Goal: Information Seeking & Learning: Find specific page/section

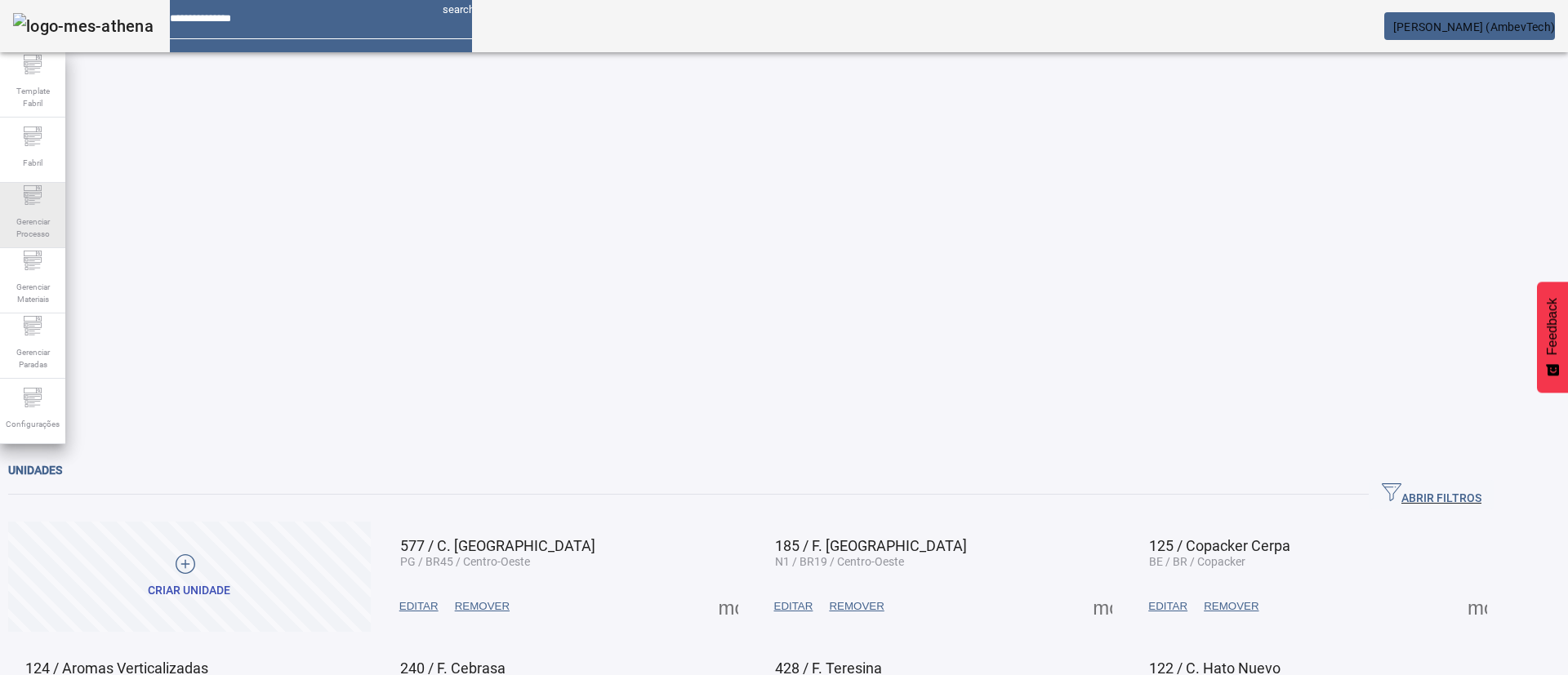
click at [22, 232] on span "Gerenciar Processo" at bounding box center [33, 228] width 49 height 35
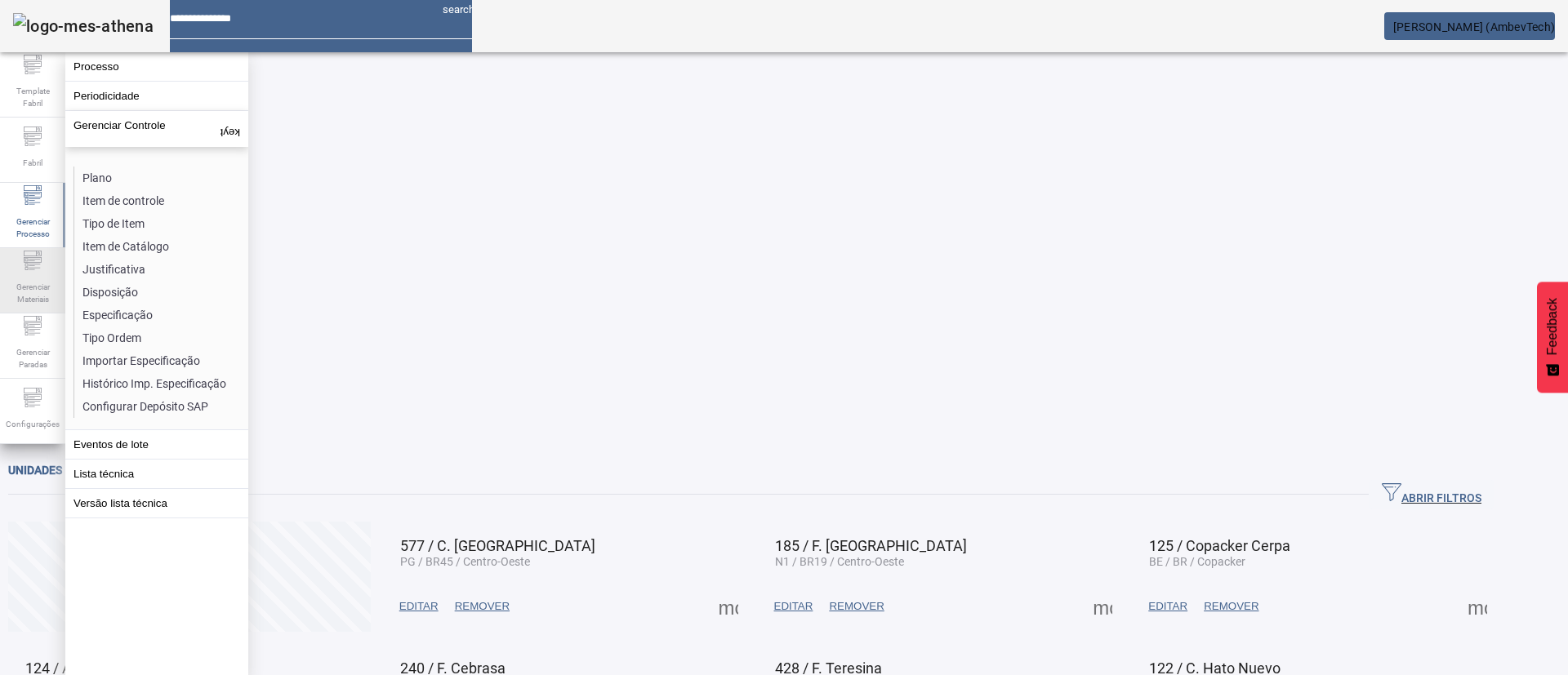
click at [40, 293] on span "Gerenciar Materiais" at bounding box center [33, 293] width 49 height 35
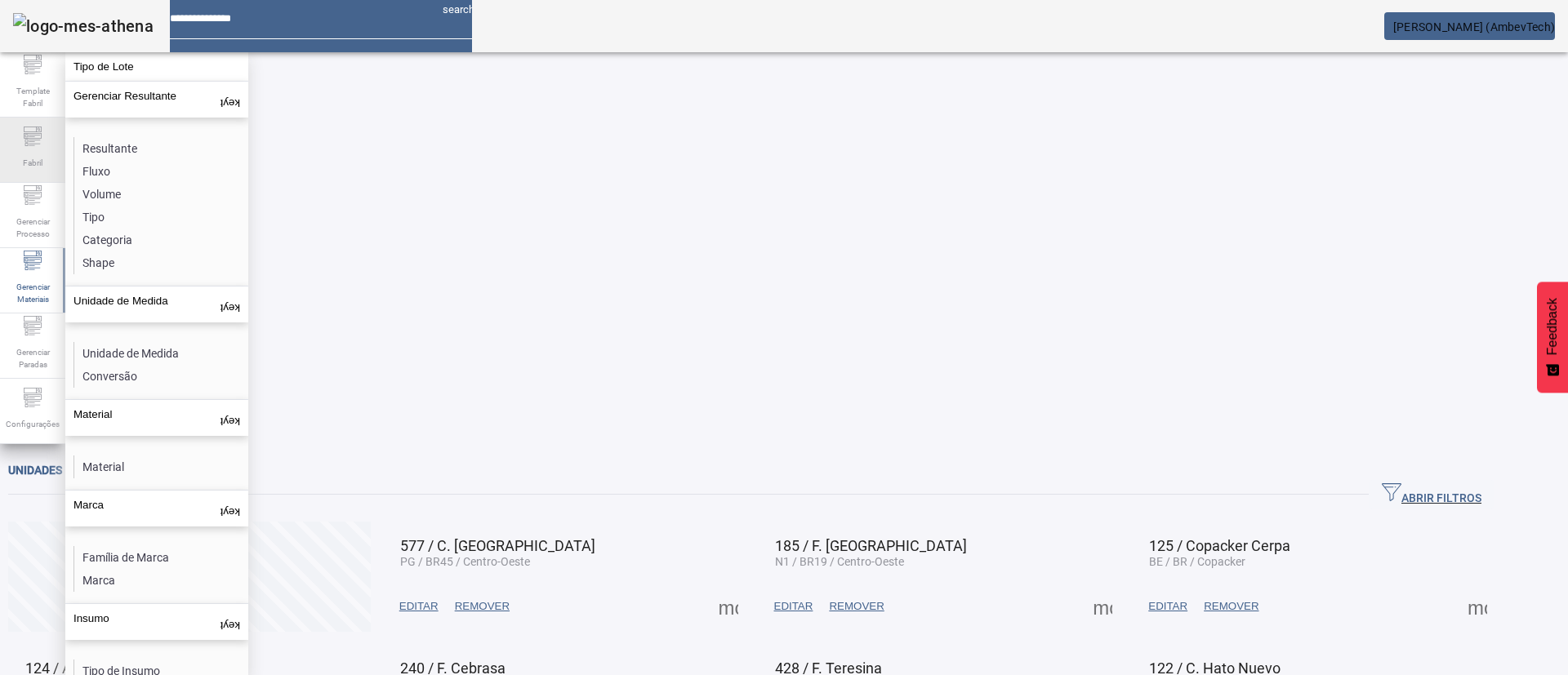
click at [49, 160] on div "Fabril" at bounding box center [32, 150] width 65 height 65
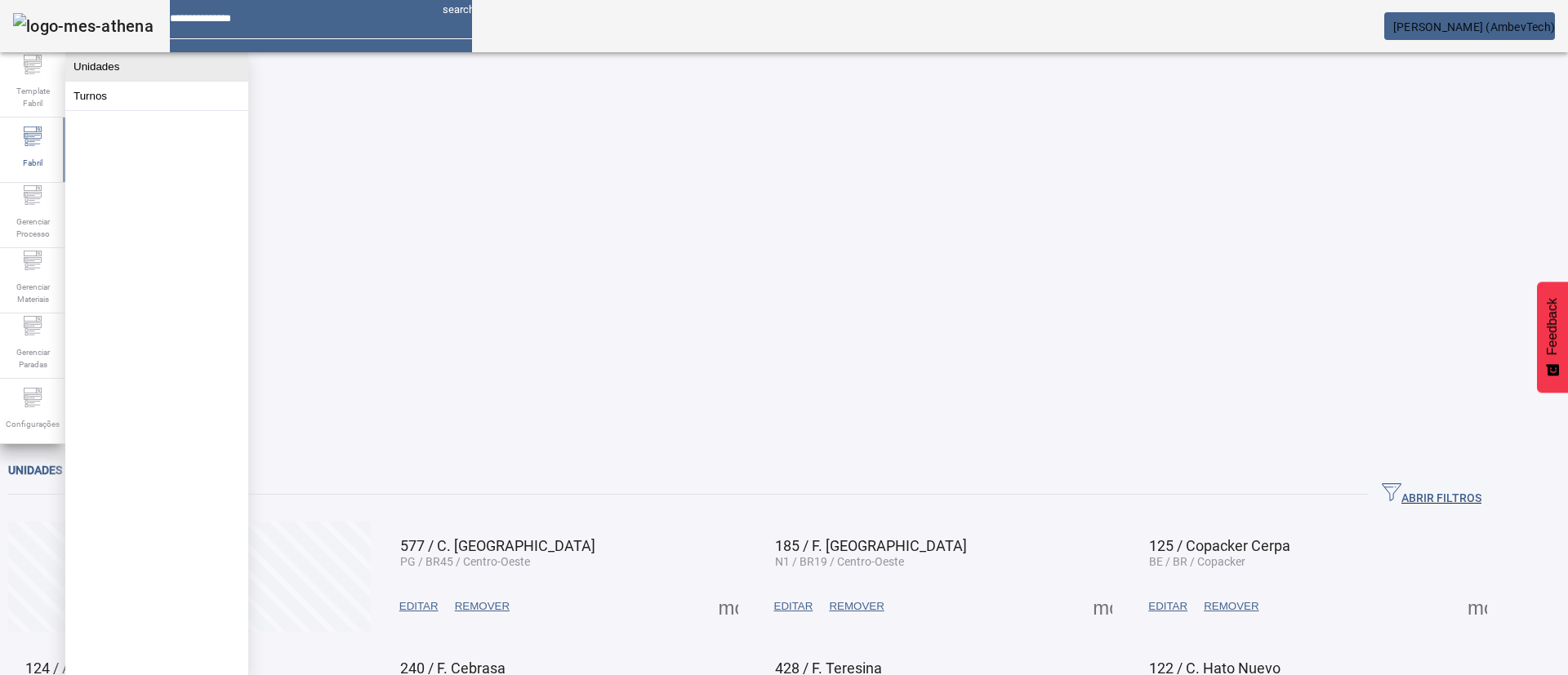
click at [118, 80] on button "Unidades" at bounding box center [156, 67] width 183 height 29
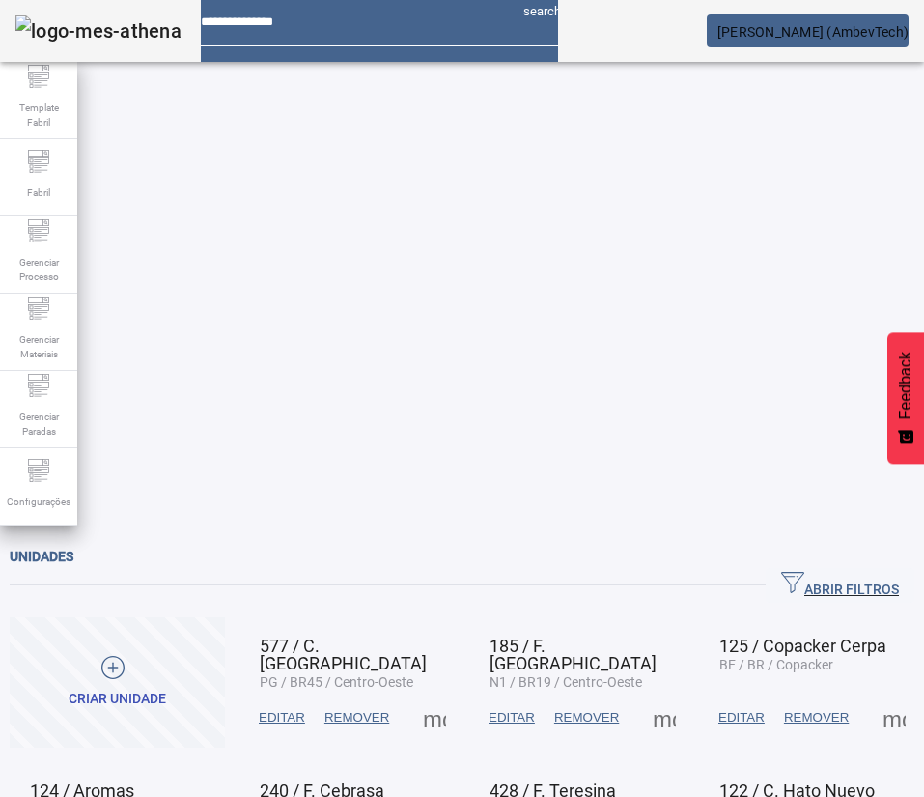
click at [781, 571] on span "ABRIR FILTROS" at bounding box center [840, 585] width 118 height 29
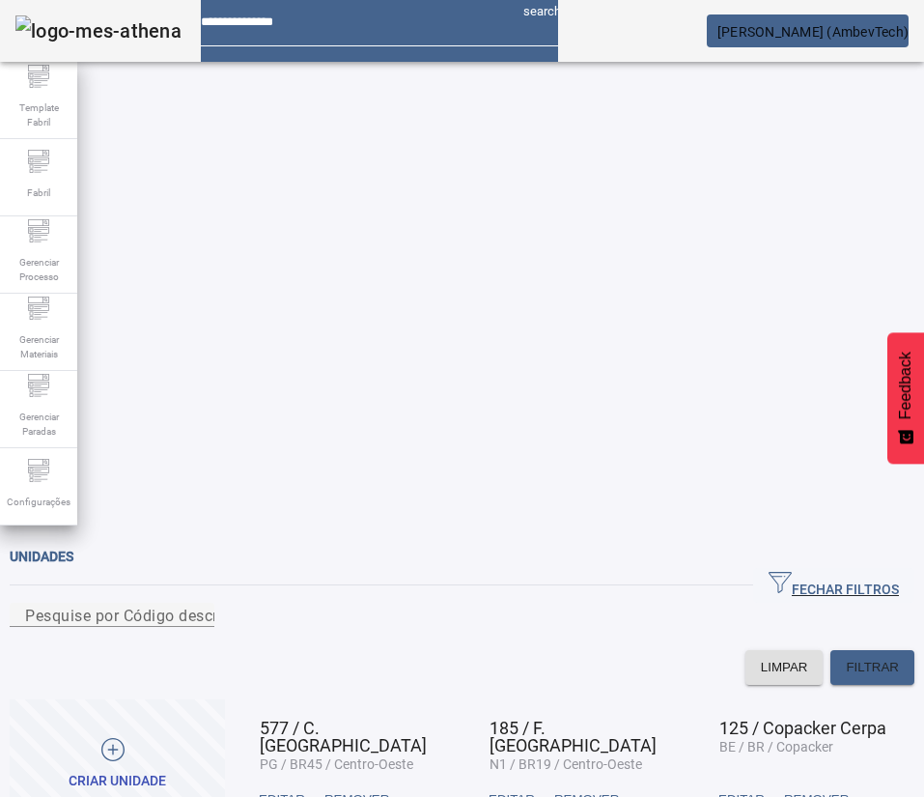
click at [214, 627] on div at bounding box center [112, 638] width 205 height 23
click at [215, 605] on mat-label "Pesquise por Código descrição ou sigla" at bounding box center [168, 614] width 286 height 18
click at [199, 603] on input "Pesquise por Código descrição ou sigla" at bounding box center [112, 614] width 174 height 23
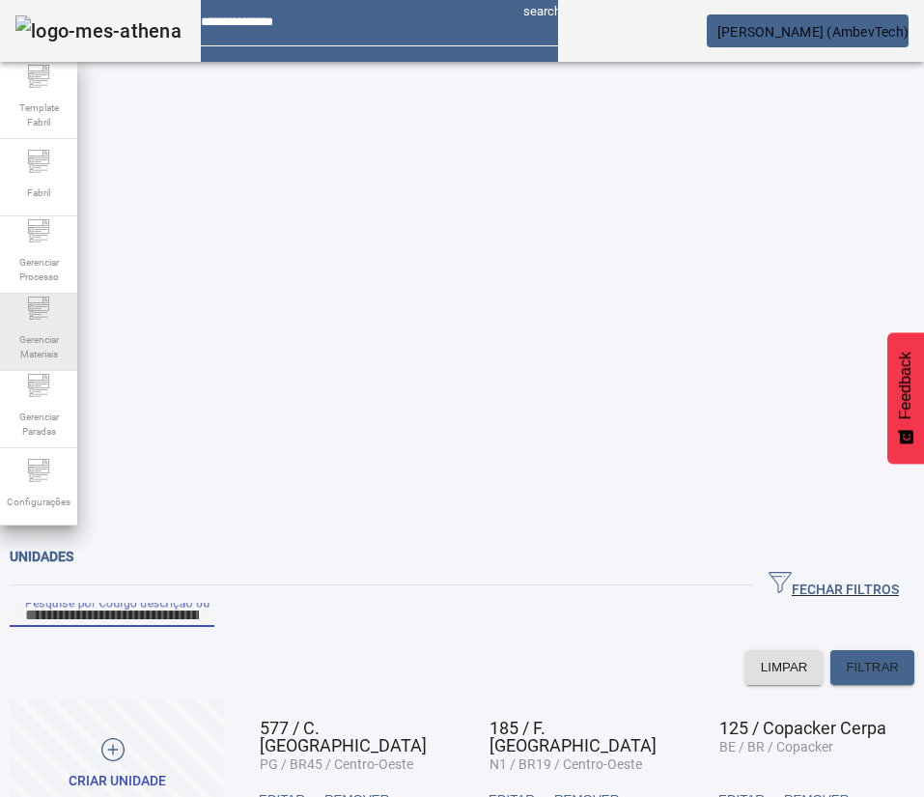
click at [51, 330] on span "Gerenciar Materiais" at bounding box center [39, 346] width 58 height 41
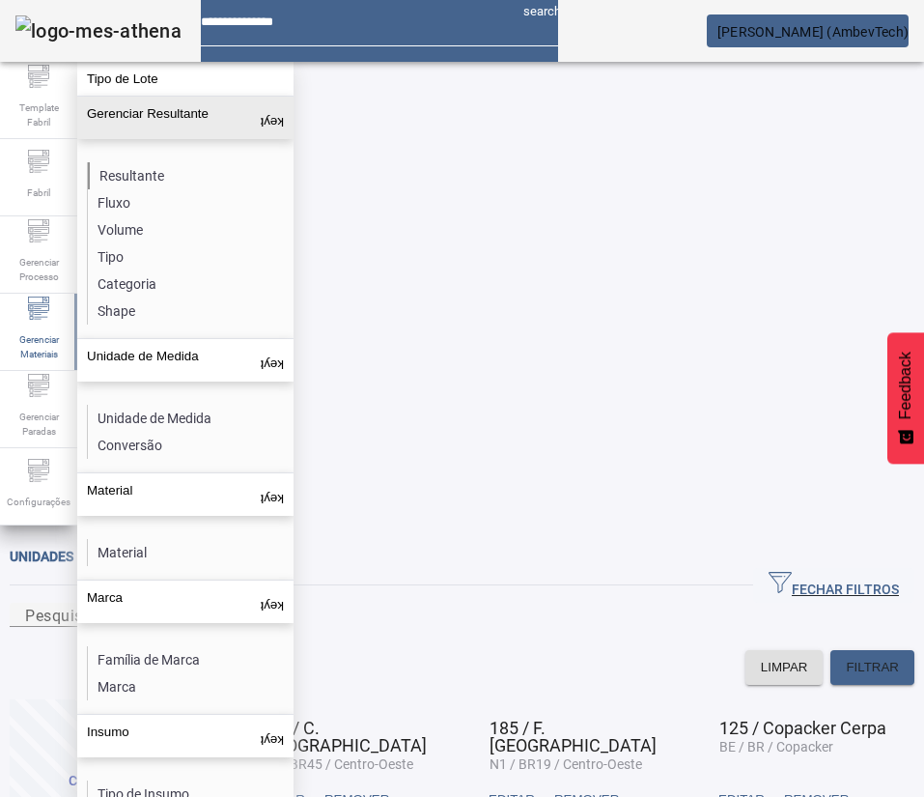
click at [136, 171] on li "Resultante" at bounding box center [190, 175] width 205 height 27
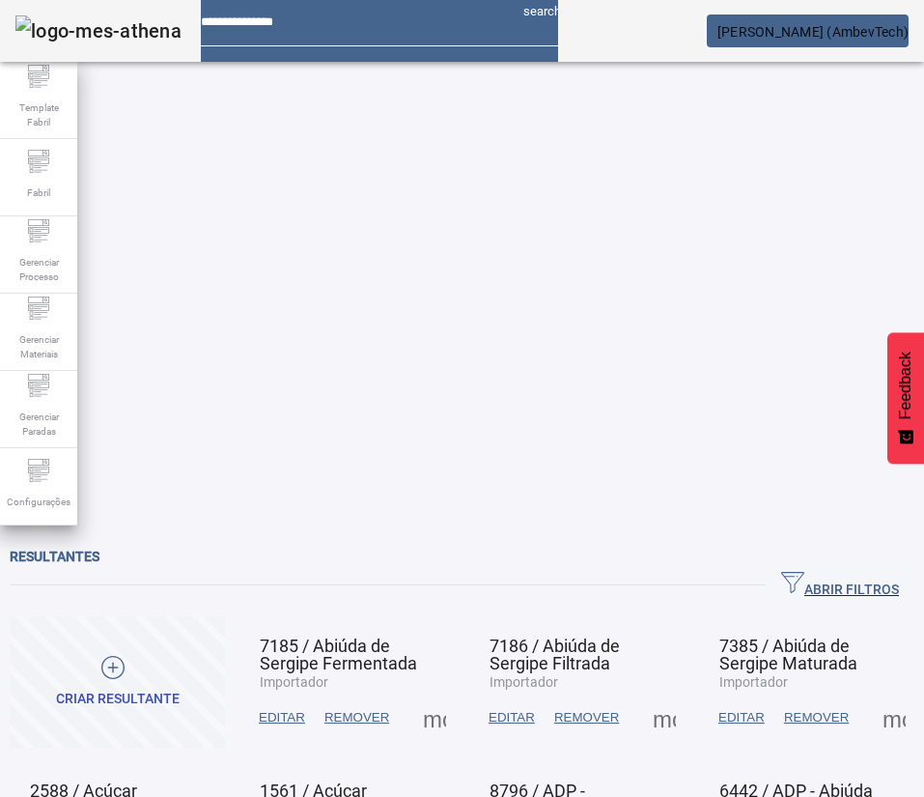
click at [781, 571] on icon "button" at bounding box center [792, 582] width 23 height 23
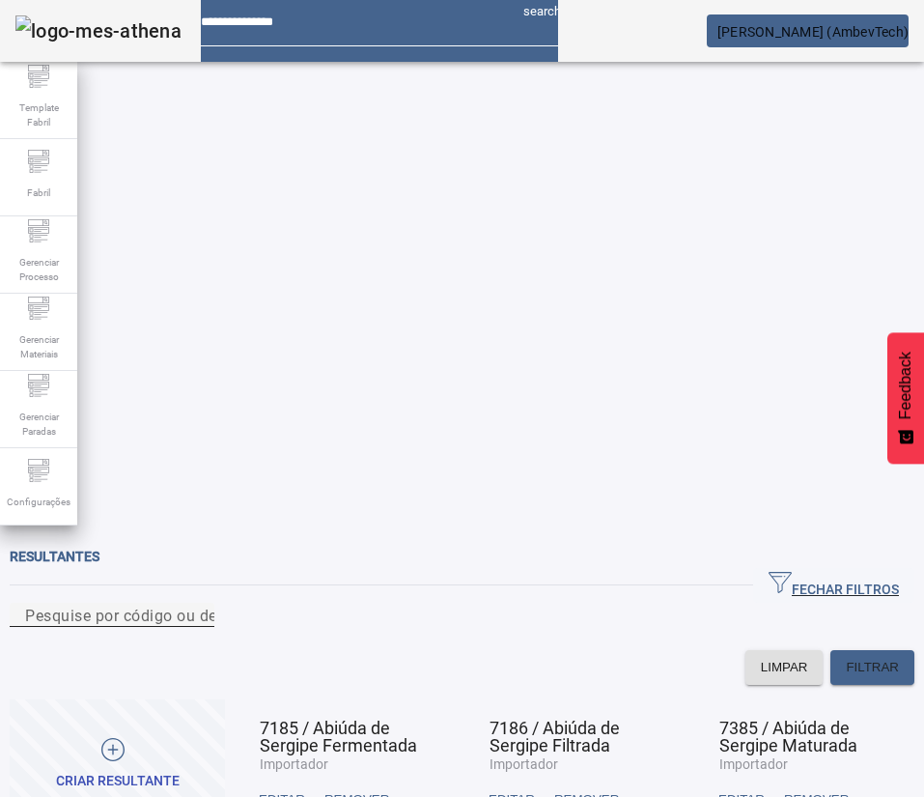
click at [199, 602] on div "Pesquise por código ou descrição" at bounding box center [112, 614] width 174 height 24
paste input "**********"
type input "**********"
click at [846, 657] on span "FILTRAR" at bounding box center [872, 666] width 53 height 19
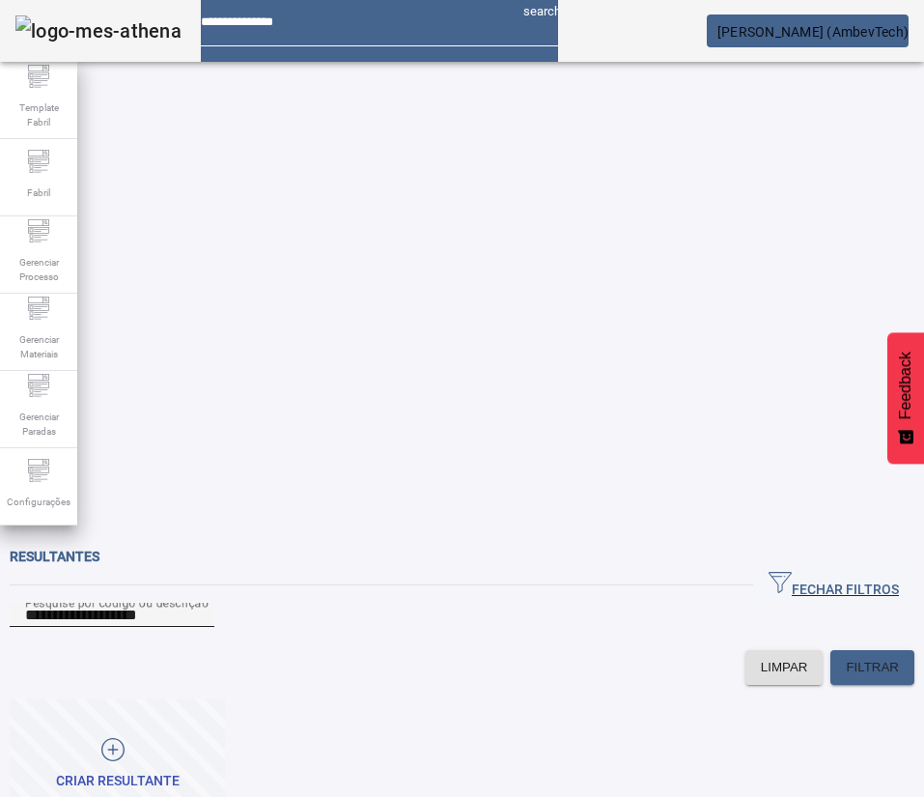
click at [199, 603] on input "**********" at bounding box center [112, 614] width 174 height 23
